Goal: Task Accomplishment & Management: Manage account settings

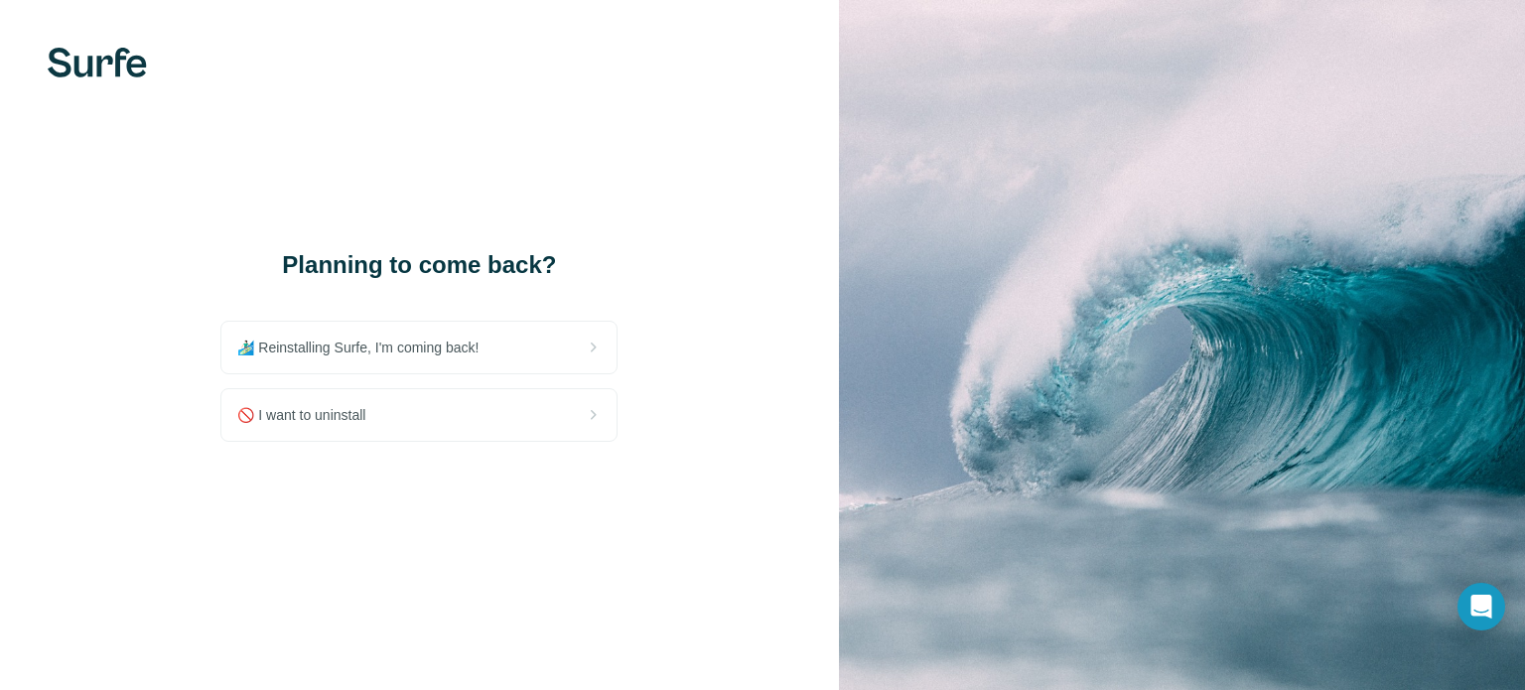
click at [580, 427] on div "🚫 I want to uninstall" at bounding box center [418, 415] width 395 height 52
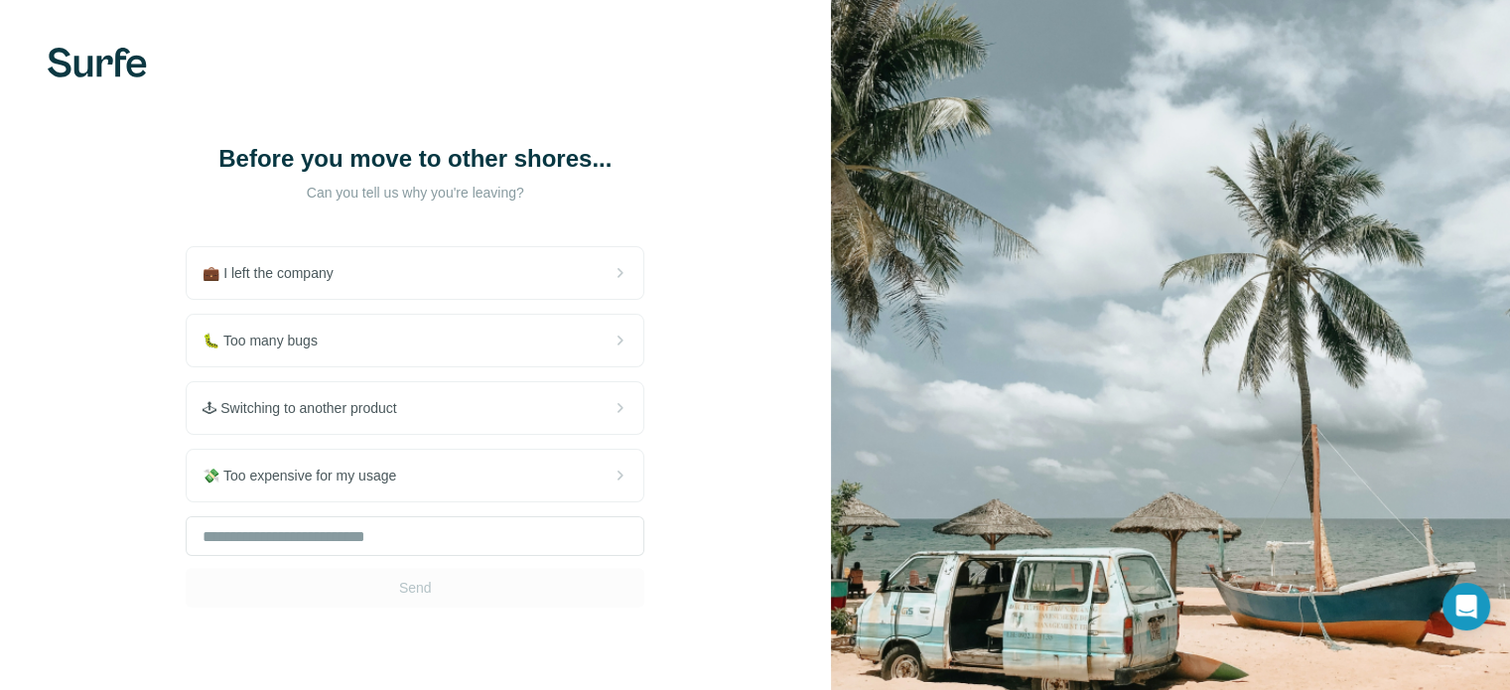
click at [592, 334] on div "🐛 Too many bugs" at bounding box center [415, 341] width 457 height 52
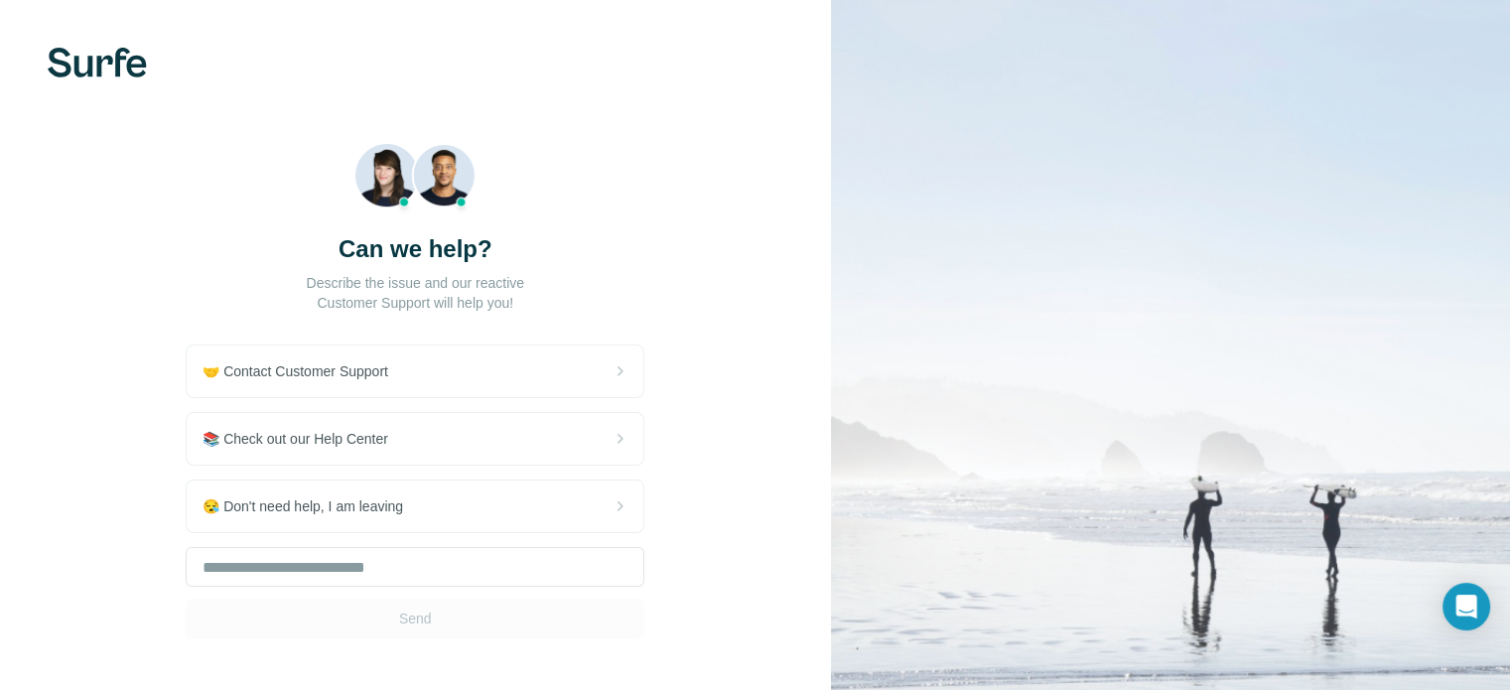
drag, startPoint x: 581, startPoint y: 476, endPoint x: 584, endPoint y: 502, distance: 27.0
click at [584, 502] on div "🤝 Contact Customer Support 📚 Check out our Help Center 😪 Don't need help, I am …" at bounding box center [415, 491] width 459 height 294
click at [584, 502] on div "😪 Don't need help, I am leaving" at bounding box center [415, 506] width 457 height 52
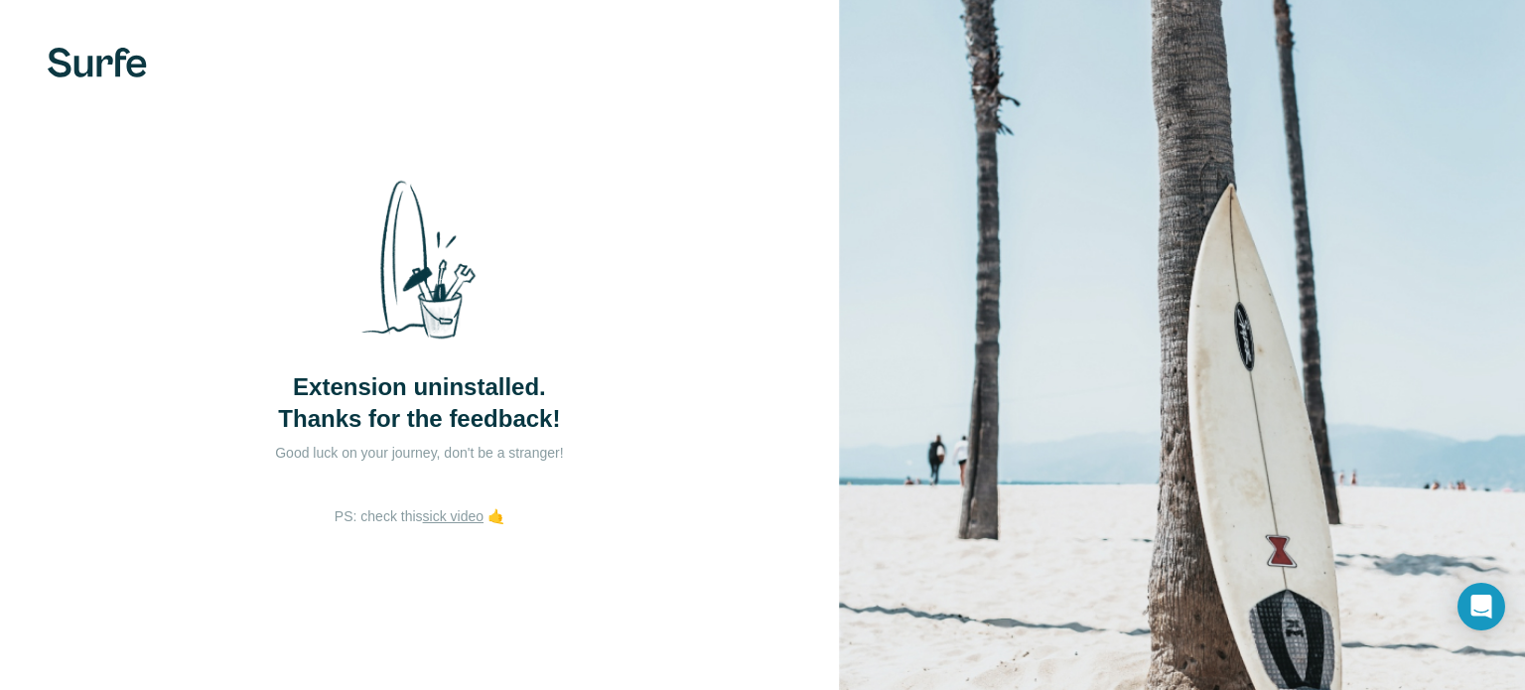
click at [458, 519] on link "sick video" at bounding box center [453, 516] width 61 height 16
